Goal: Navigation & Orientation: Find specific page/section

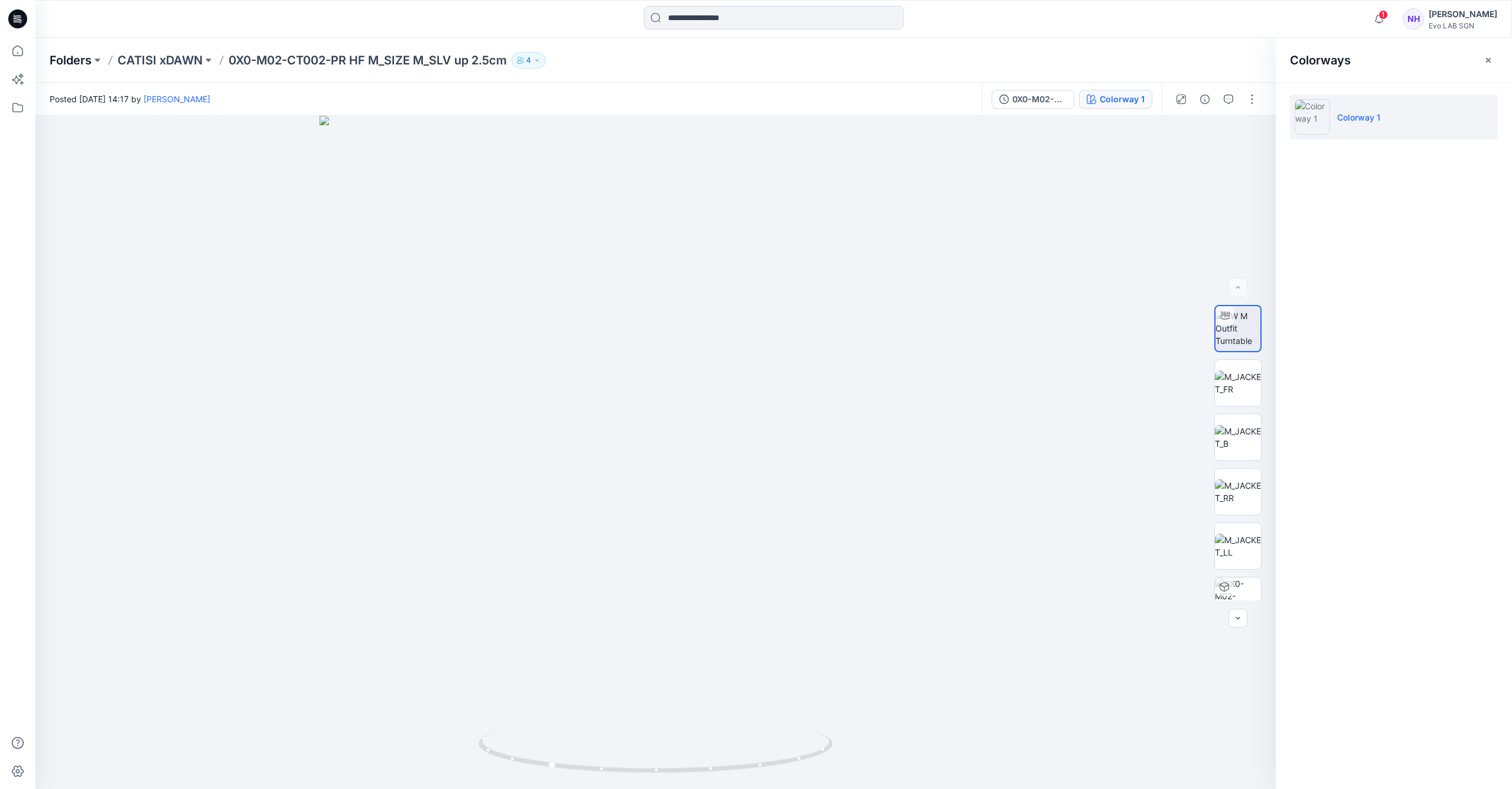
click at [84, 59] on p "Folders" at bounding box center [71, 61] width 42 height 17
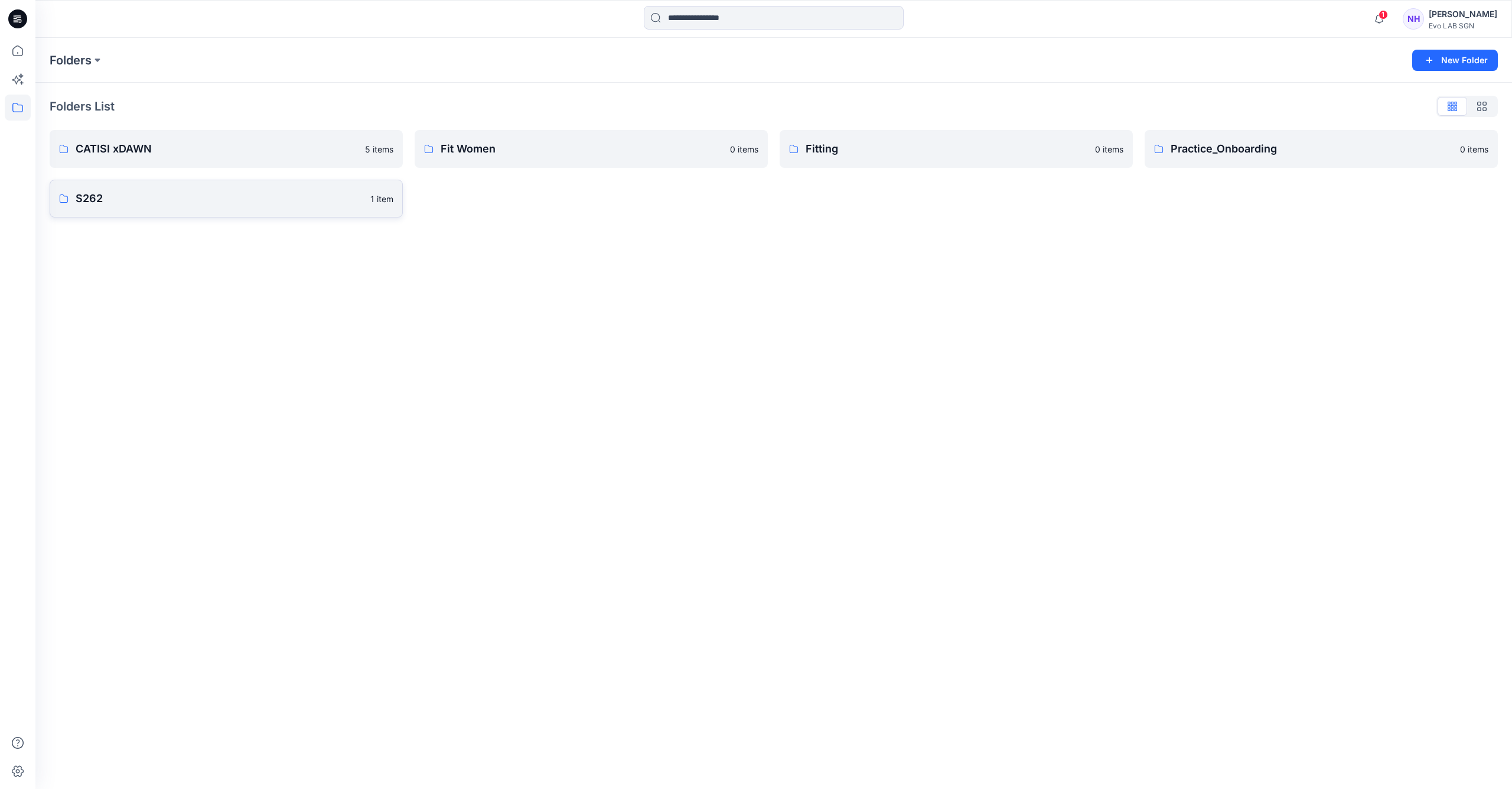
click at [265, 200] on p "S262" at bounding box center [219, 199] width 288 height 17
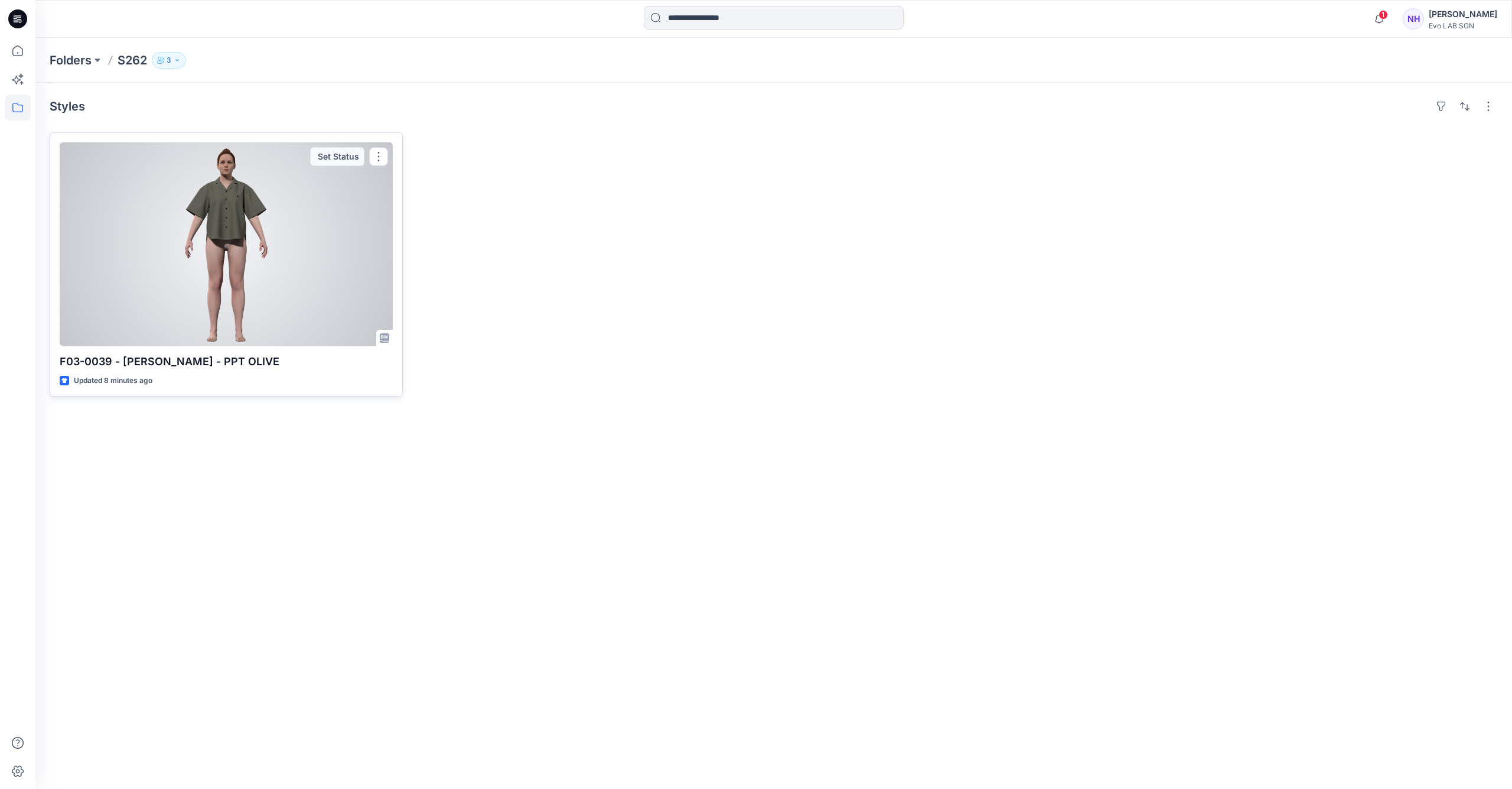
click at [279, 246] on div at bounding box center [226, 245] width 333 height 204
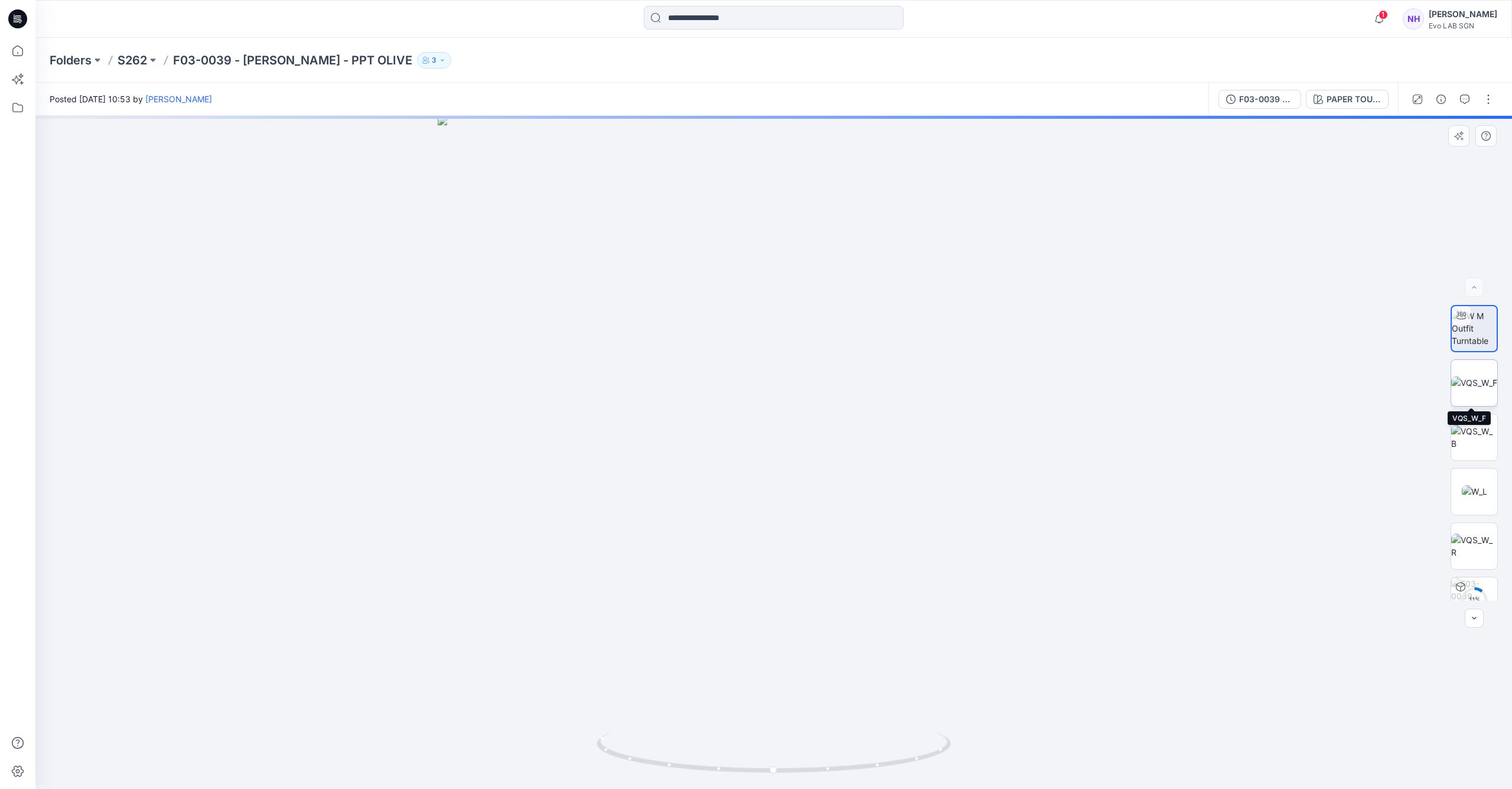
click at [1492, 389] on img at bounding box center [1474, 382] width 46 height 12
click at [1484, 106] on button "button" at bounding box center [1488, 99] width 19 height 19
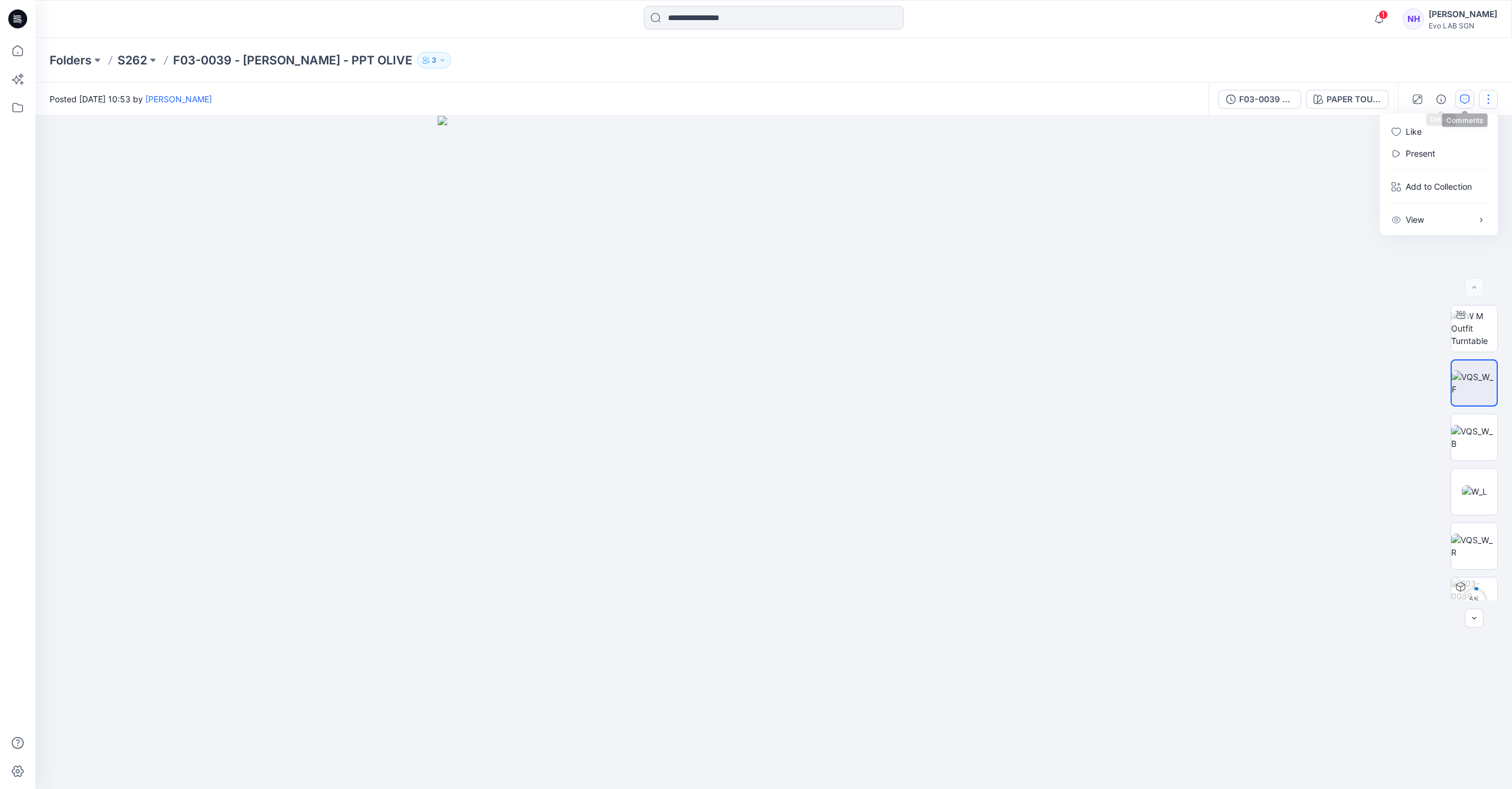
click at [1465, 104] on icon "button" at bounding box center [1464, 99] width 9 height 9
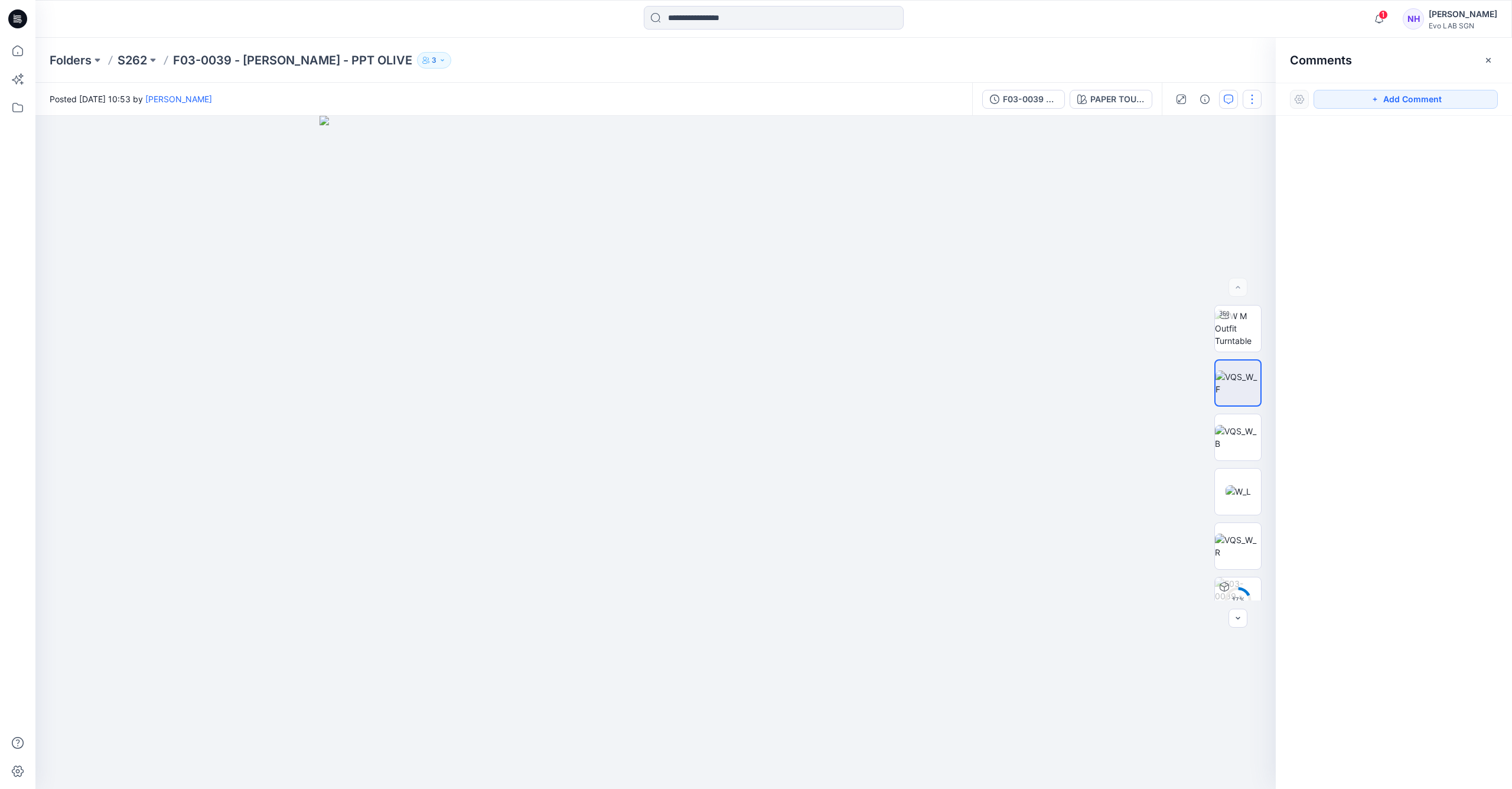
click at [1247, 98] on button "button" at bounding box center [1252, 99] width 19 height 19
click at [1494, 61] on button "button" at bounding box center [1488, 60] width 19 height 19
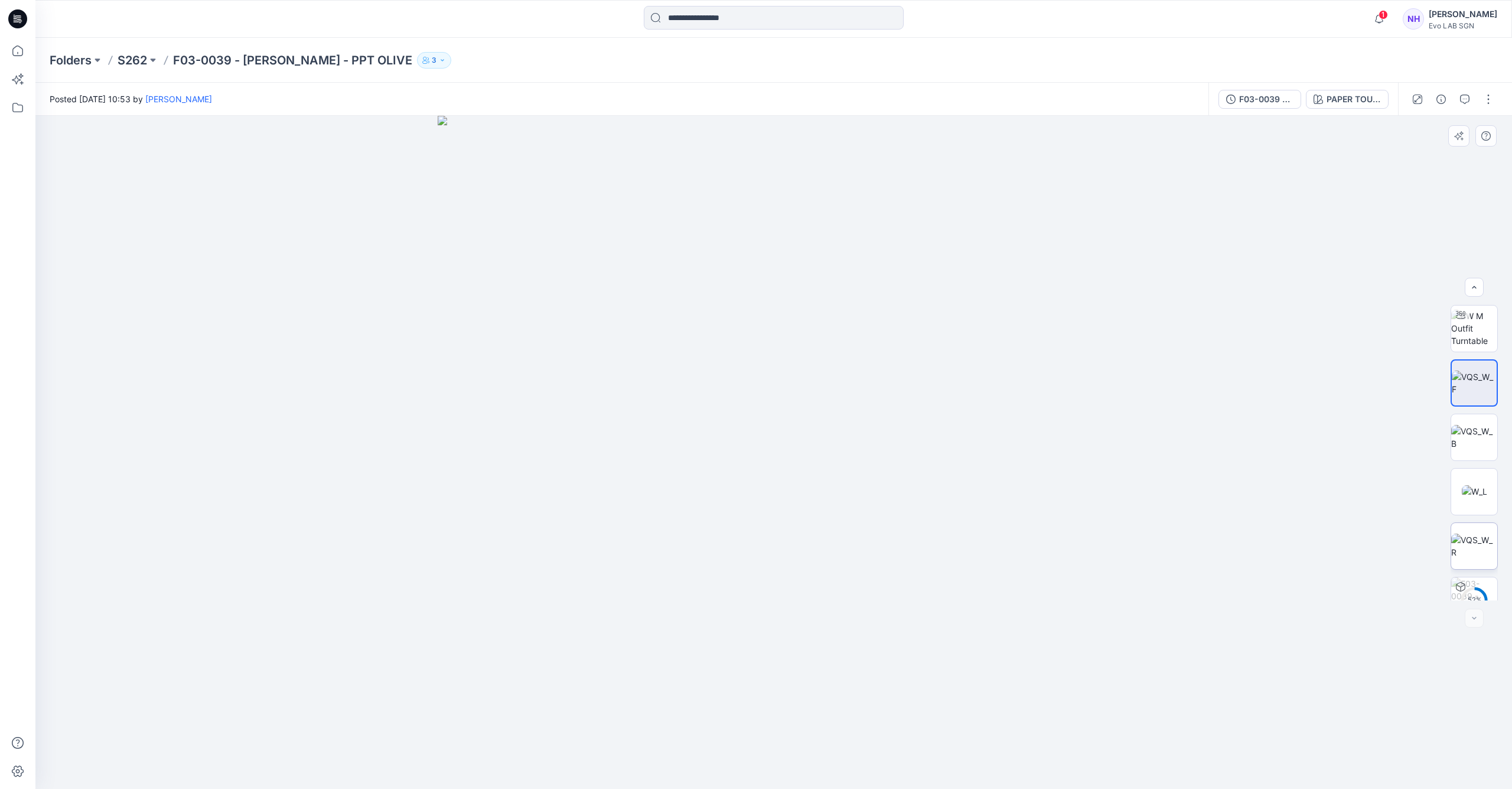
scroll to position [24, 0]
click at [1491, 101] on button "button" at bounding box center [1488, 99] width 19 height 19
click at [1443, 214] on button "View" at bounding box center [1439, 220] width 109 height 21
click at [1472, 338] on img at bounding box center [1474, 328] width 46 height 38
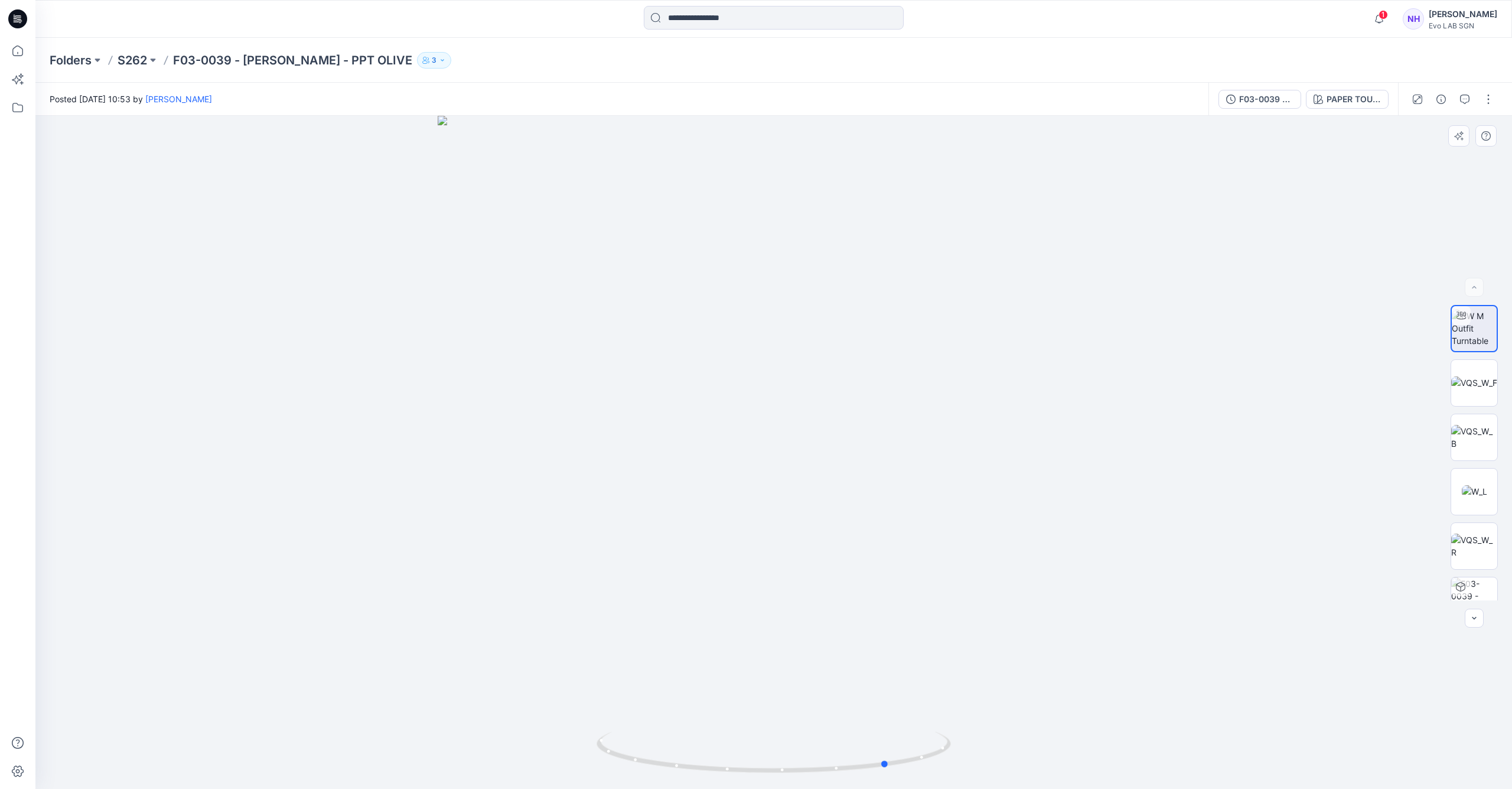
drag, startPoint x: 898, startPoint y: 358, endPoint x: 949, endPoint y: 356, distance: 51.0
click at [950, 355] on div at bounding box center [773, 452] width 1477 height 673
drag, startPoint x: 922, startPoint y: 366, endPoint x: 836, endPoint y: 356, distance: 86.6
click at [921, 368] on div at bounding box center [773, 452] width 1477 height 673
drag, startPoint x: 823, startPoint y: 299, endPoint x: 799, endPoint y: 364, distance: 69.3
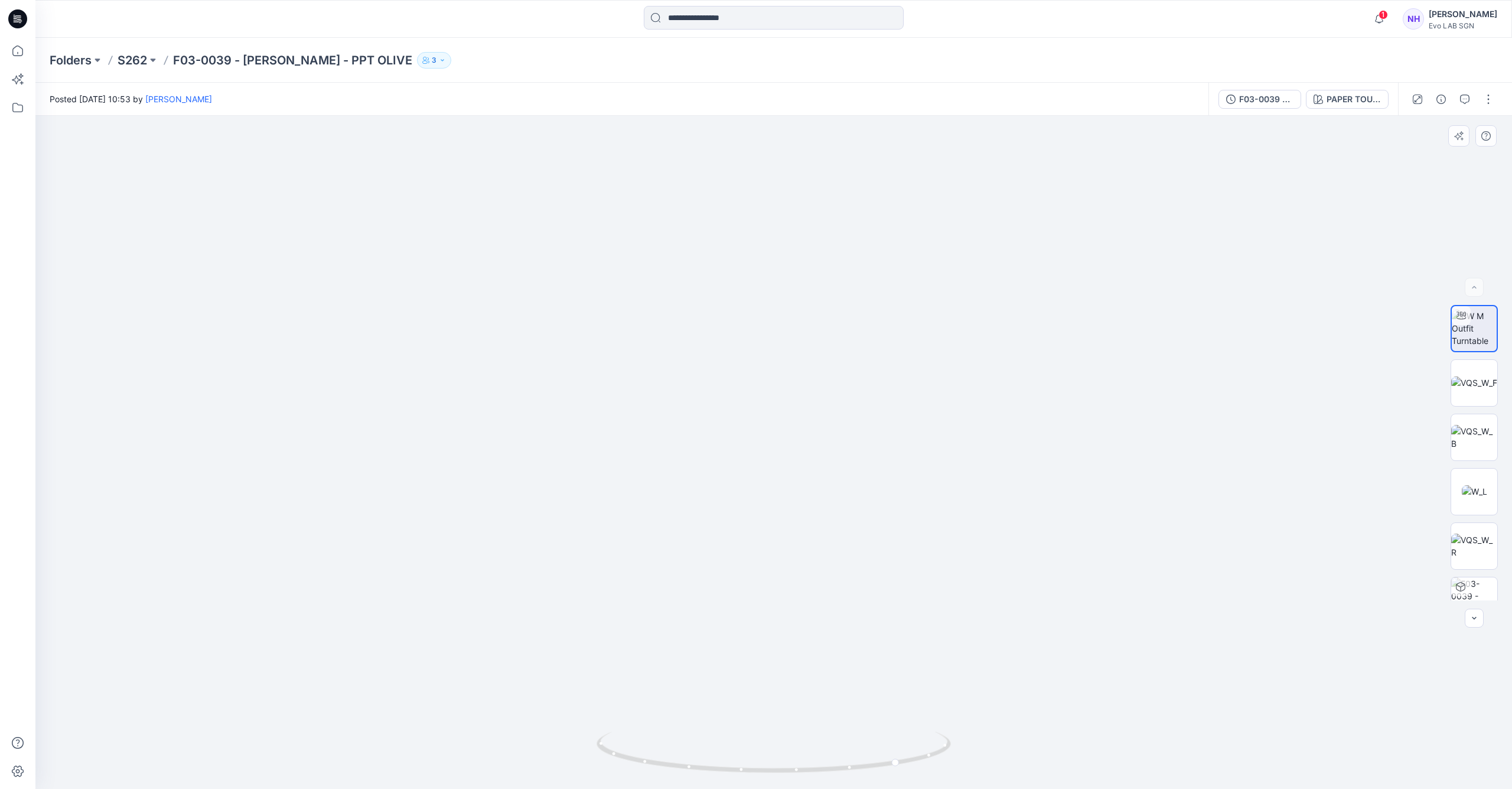
click at [799, 364] on img at bounding box center [749, 201] width 1809 height 1177
drag, startPoint x: 785, startPoint y: 356, endPoint x: 777, endPoint y: 387, distance: 32.0
click at [863, 438] on img at bounding box center [773, 352] width 1345 height 873
drag, startPoint x: 777, startPoint y: 387, endPoint x: 854, endPoint y: 393, distance: 77.2
click at [854, 393] on img at bounding box center [773, 355] width 1345 height 867
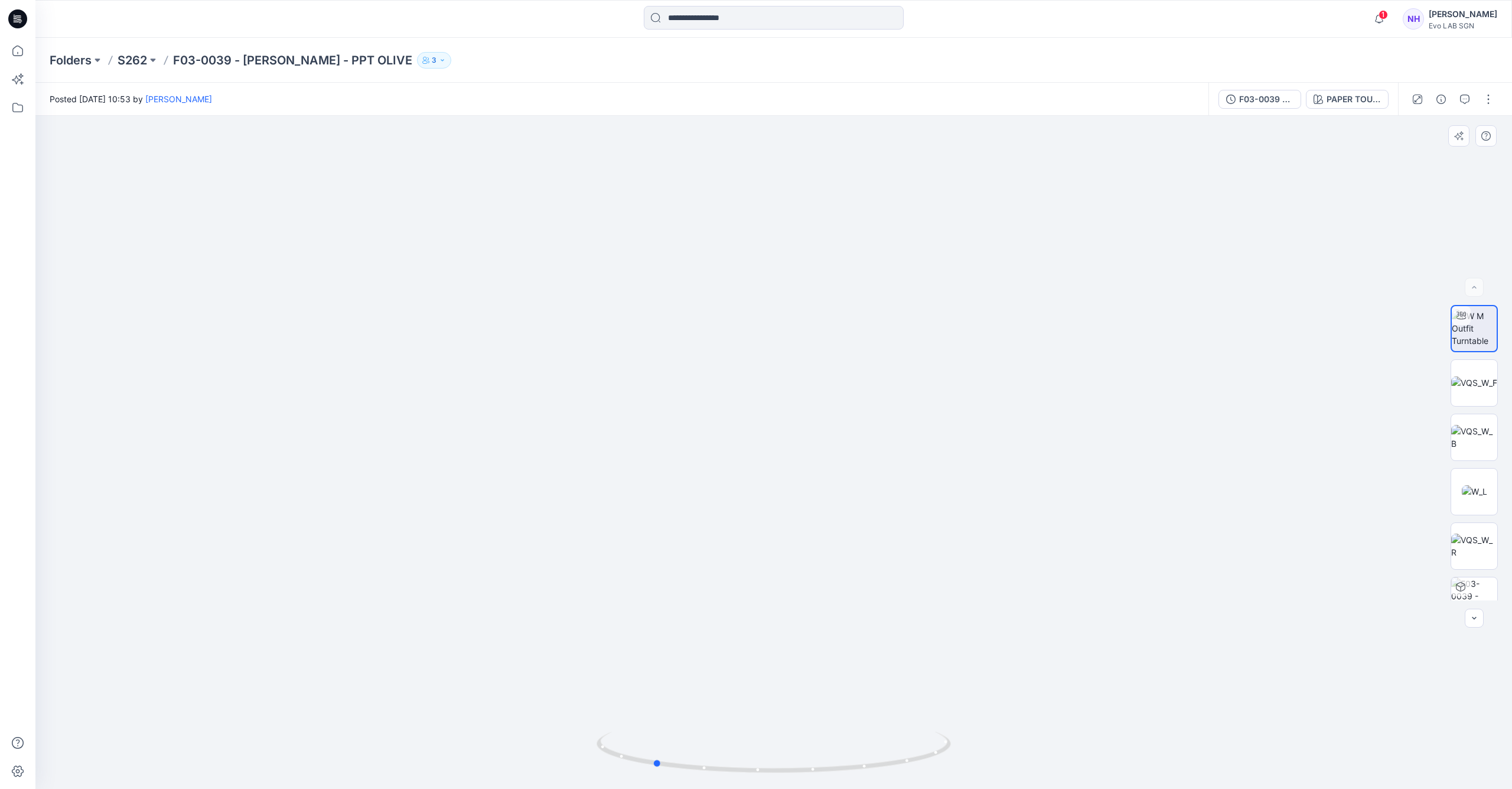
drag, startPoint x: 892, startPoint y: 737, endPoint x: 972, endPoint y: 708, distance: 85.1
click at [972, 708] on div at bounding box center [773, 452] width 1477 height 673
drag, startPoint x: 865, startPoint y: 766, endPoint x: 1018, endPoint y: 735, distance: 156.1
click at [1018, 735] on div at bounding box center [773, 452] width 1477 height 673
click at [1471, 382] on img at bounding box center [1474, 382] width 46 height 12
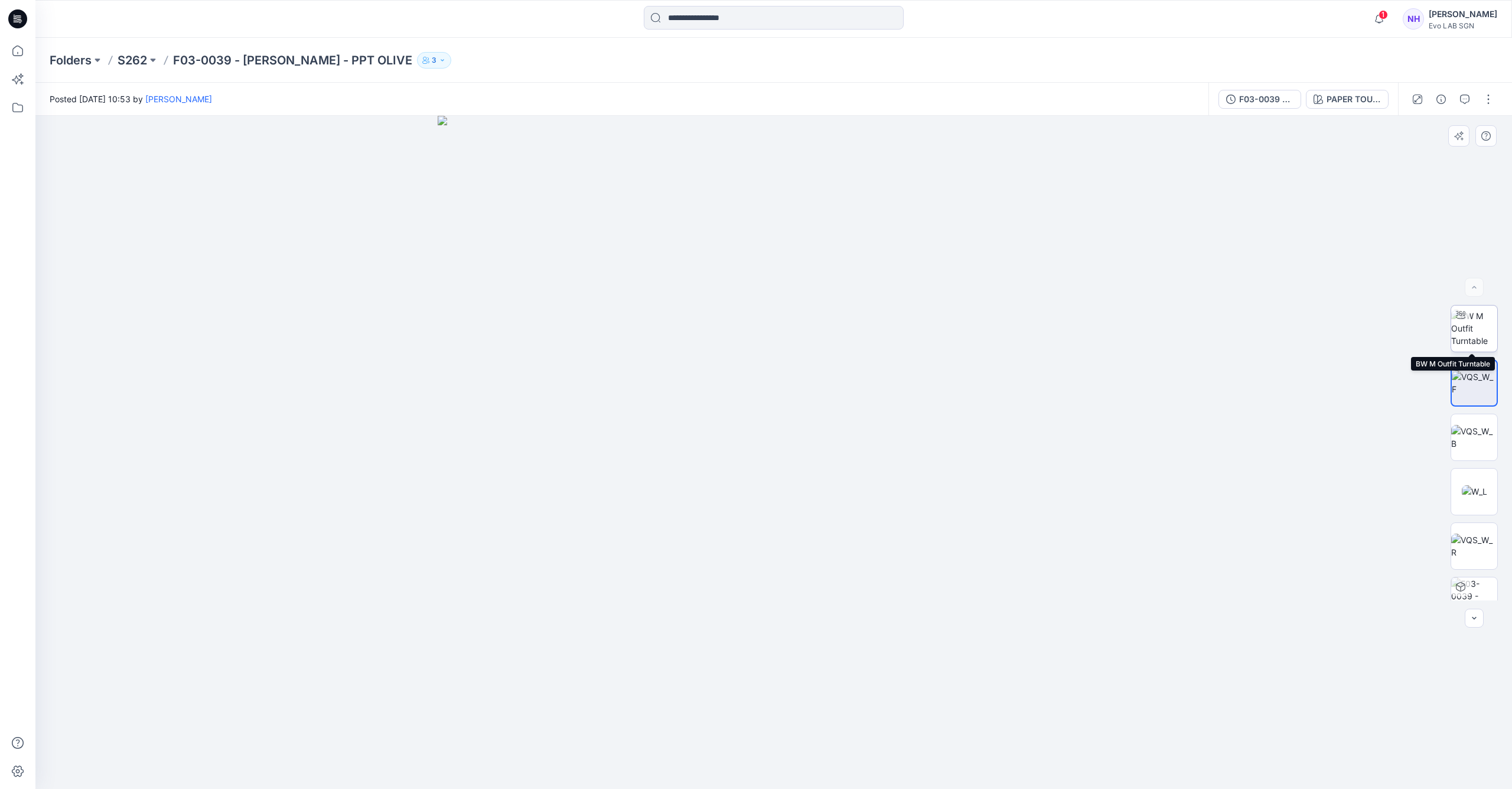
click at [1476, 325] on img at bounding box center [1474, 328] width 46 height 38
